Goal: Check status: Check status

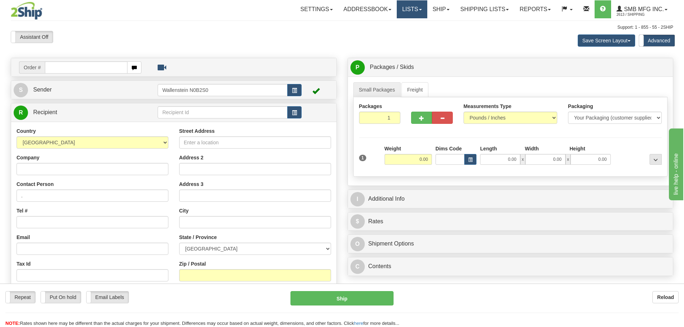
click at [411, 9] on link "Lists" at bounding box center [412, 9] width 30 height 18
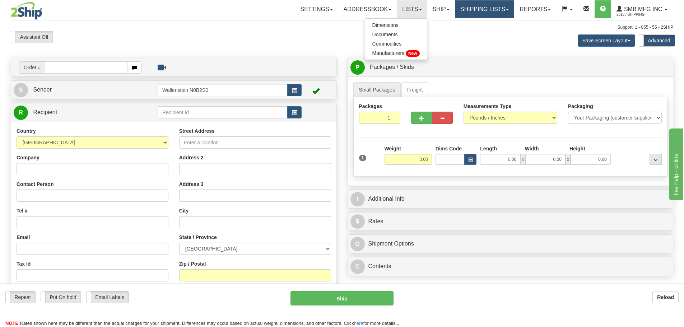
click at [481, 9] on link "Shipping lists" at bounding box center [484, 9] width 59 height 18
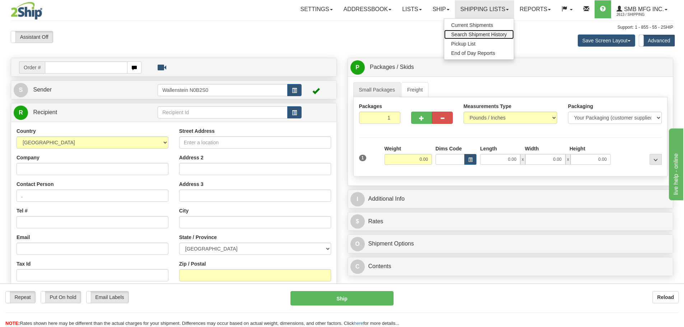
click at [475, 32] on span "Search Shipment History" at bounding box center [479, 35] width 56 height 6
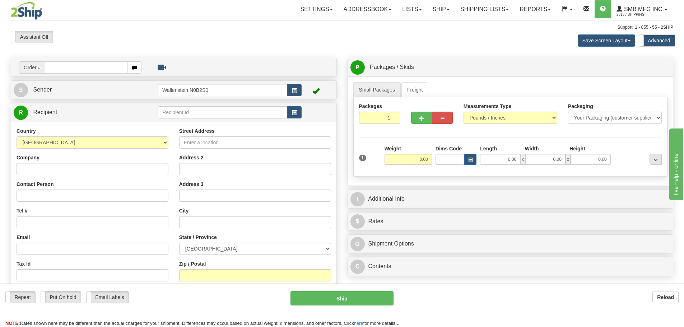
click at [154, 30] on div "Support: 1 - 855 - 55 - 2SHIP" at bounding box center [342, 27] width 662 height 6
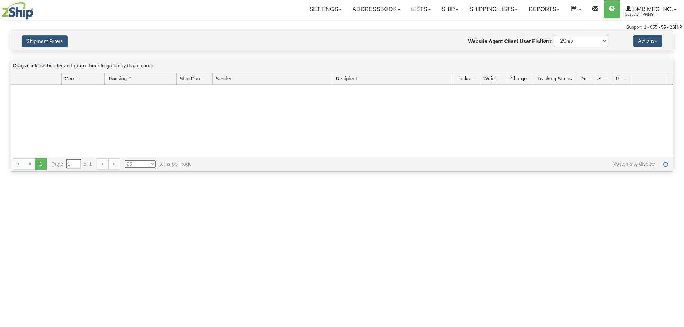
type input "From [DATE] To [DATE]"
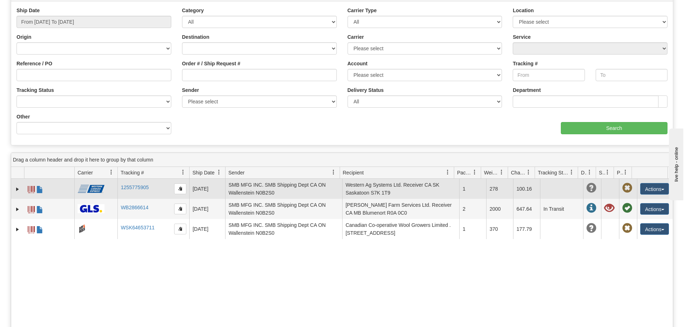
scroll to position [108, 0]
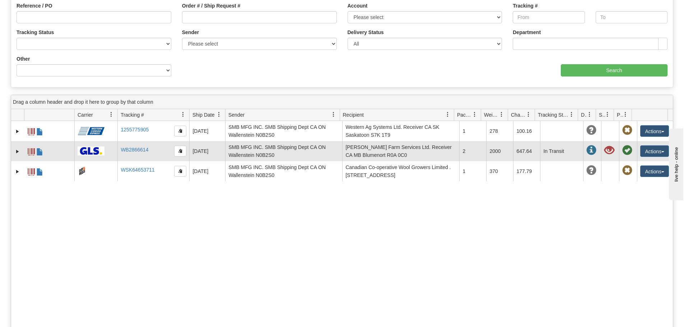
click at [605, 151] on span at bounding box center [609, 150] width 10 height 10
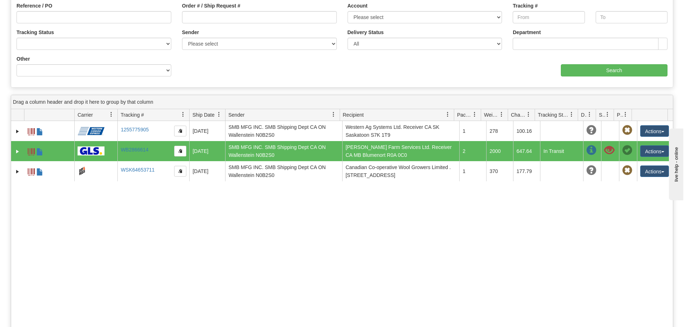
click at [605, 151] on span at bounding box center [609, 150] width 10 height 10
click at [608, 111] on link at bounding box center [607, 114] width 12 height 12
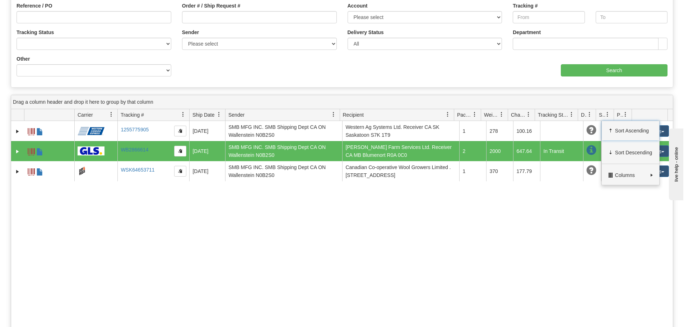
click at [583, 300] on div "31754980 2613 1255775905 1255775905 10/09/2025 10/09/2025 01:48:55 PM SMB MFG I…" at bounding box center [342, 225] width 662 height 208
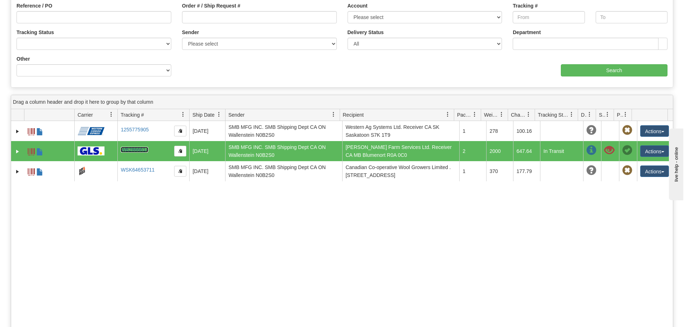
click at [141, 147] on link "WB2866614" at bounding box center [135, 150] width 28 height 6
click at [643, 154] on button "Actions" at bounding box center [654, 150] width 29 height 11
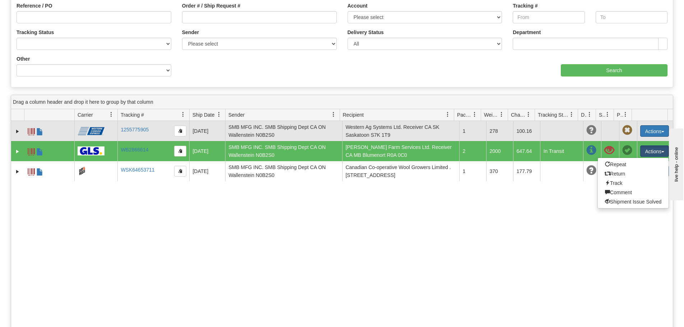
click at [648, 128] on button "Actions" at bounding box center [654, 130] width 29 height 11
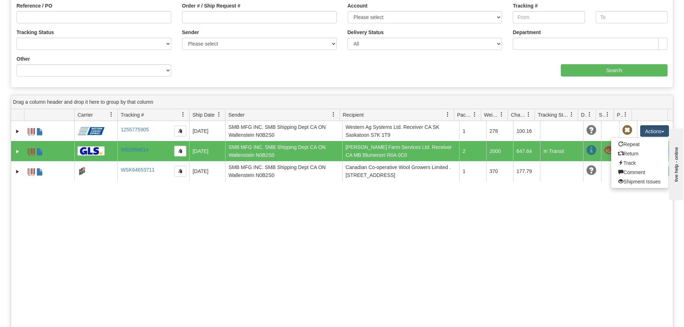
click at [629, 242] on div "31754980 2613 1255775905 1255775905 10/09/2025 10/09/2025 01:48:55 PM SMB MFG I…" at bounding box center [342, 225] width 662 height 208
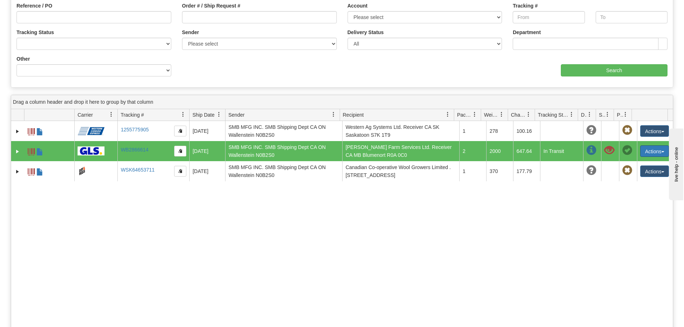
click at [643, 151] on button "Actions" at bounding box center [654, 150] width 29 height 11
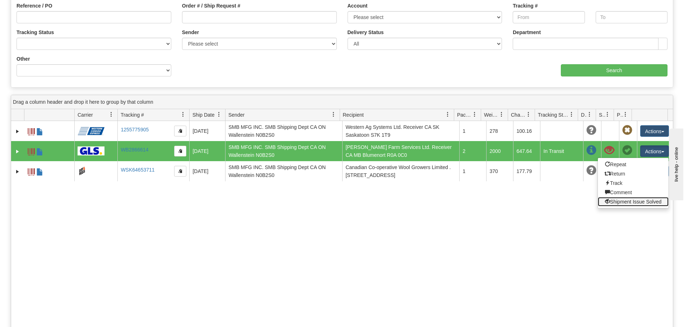
click at [620, 202] on link "Shipment Issue Solved" at bounding box center [633, 201] width 71 height 9
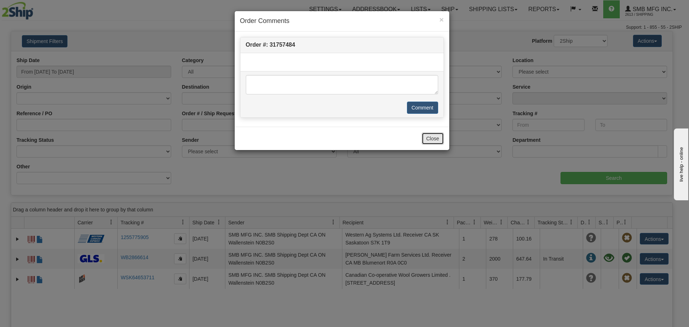
click at [435, 141] on button "Close" at bounding box center [433, 138] width 22 height 12
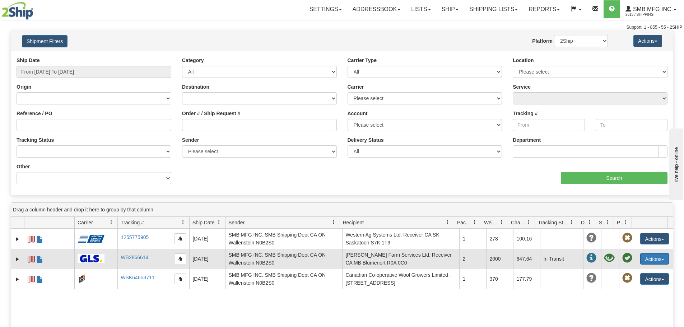
click at [649, 259] on button "Actions" at bounding box center [654, 258] width 29 height 11
click at [624, 309] on link "Shipment Issues" at bounding box center [639, 309] width 57 height 9
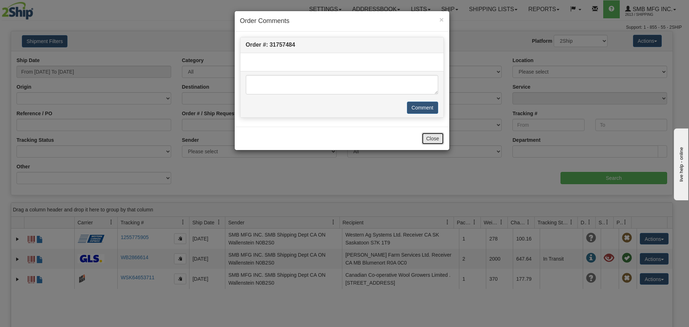
click at [433, 136] on button "Close" at bounding box center [433, 138] width 22 height 12
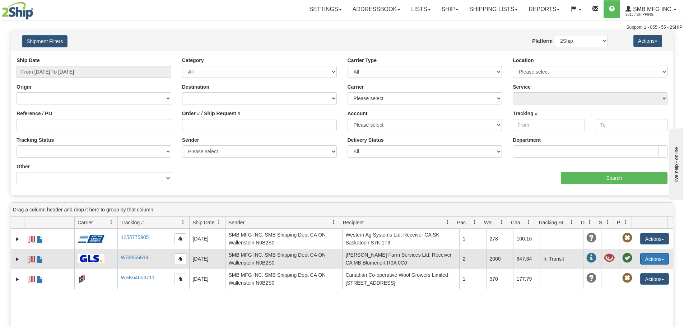
click at [644, 259] on button "Actions" at bounding box center [654, 258] width 29 height 11
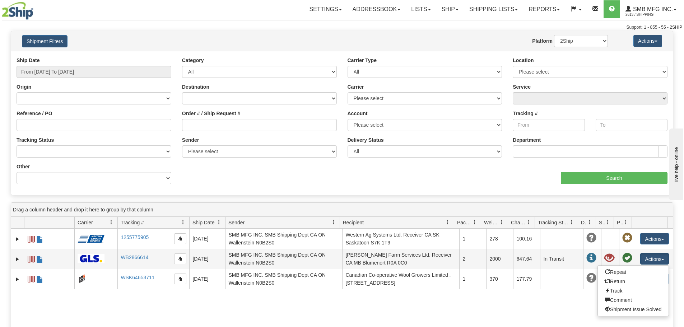
click at [549, 303] on div "31754980 2613 1255775905 1255775905 10/09/2025 10/09/2025 01:48:55 PM SMB MFG I…" at bounding box center [342, 333] width 662 height 208
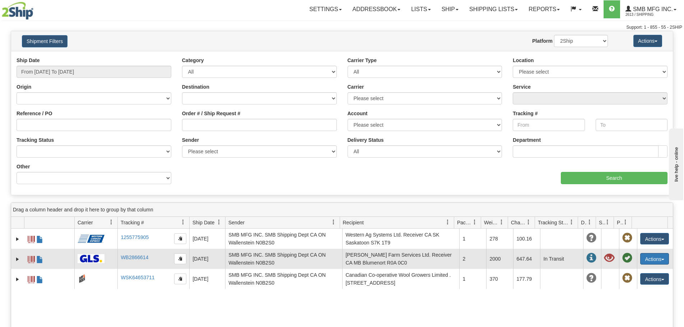
click at [648, 260] on button "Actions" at bounding box center [654, 258] width 29 height 11
